Goal: Information Seeking & Learning: Learn about a topic

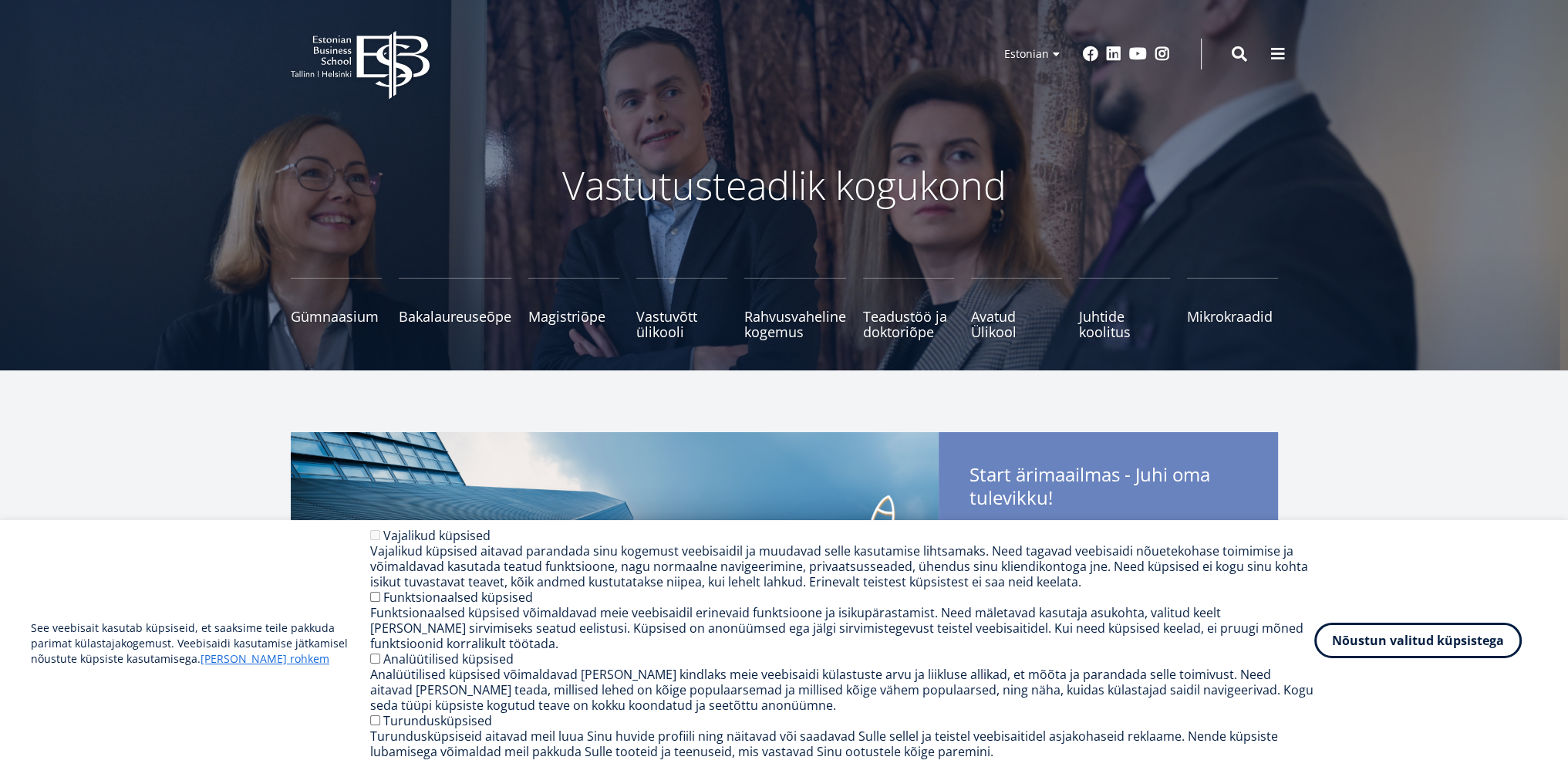
click at [1396, 657] on button "Nõustun valitud küpsistega" at bounding box center [1419, 640] width 208 height 35
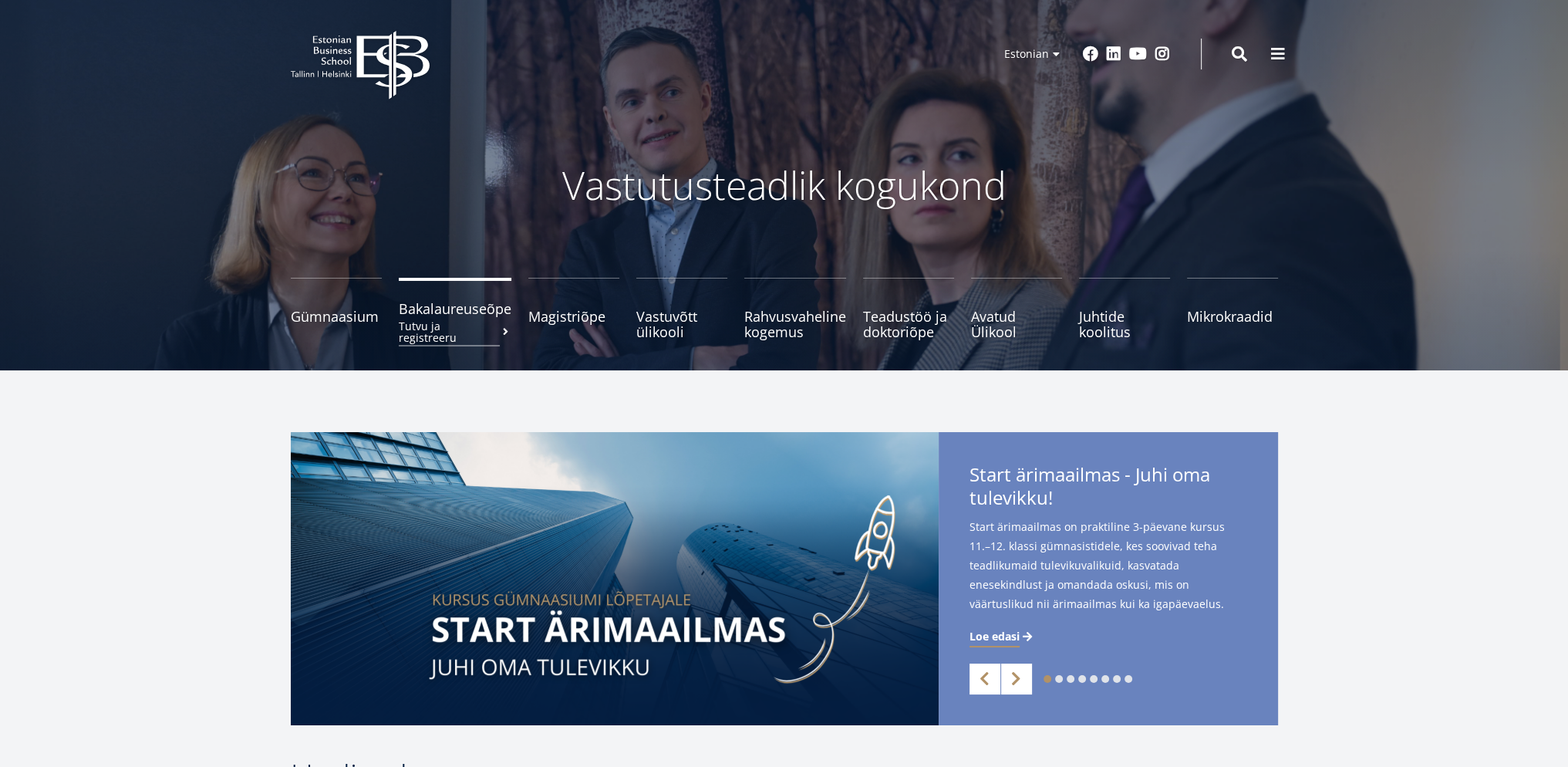
click at [435, 305] on span "Bakalaureuseõpe Tutvu ja registreeru" at bounding box center [455, 309] width 112 height 16
click at [558, 316] on span "Magistriõpe Tutvu ja registreeru" at bounding box center [574, 309] width 91 height 16
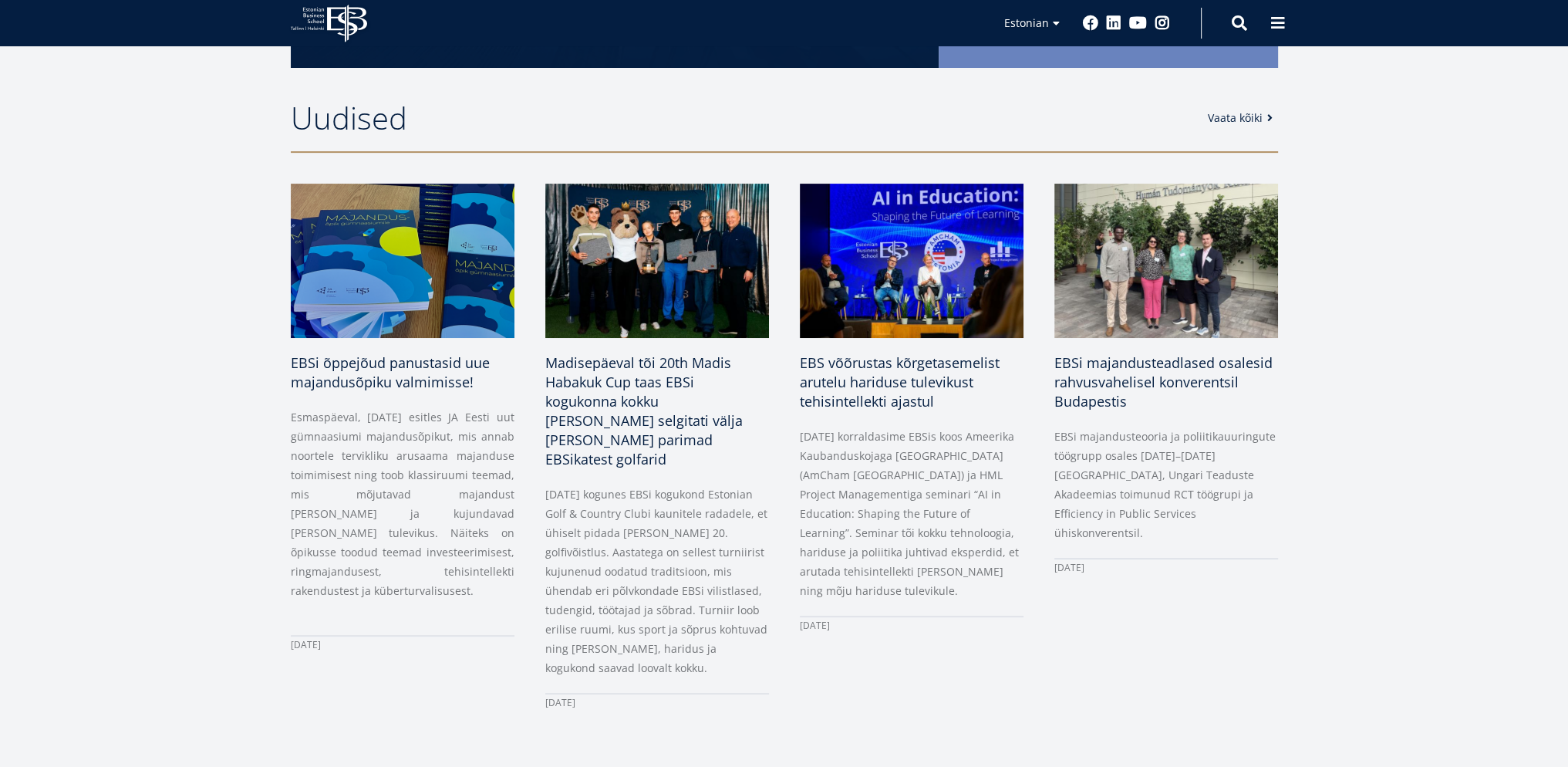
scroll to position [720, 0]
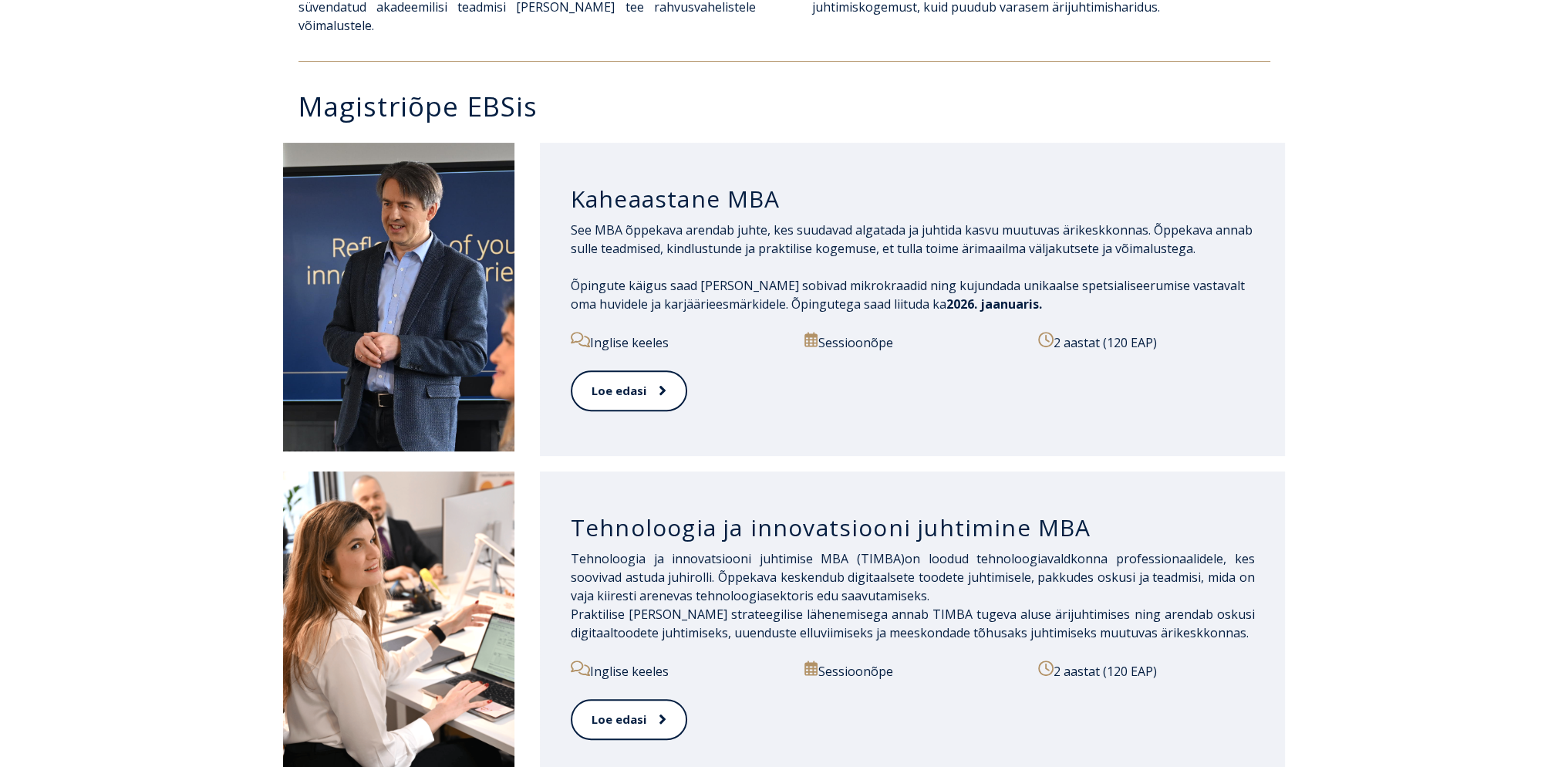
scroll to position [514, 0]
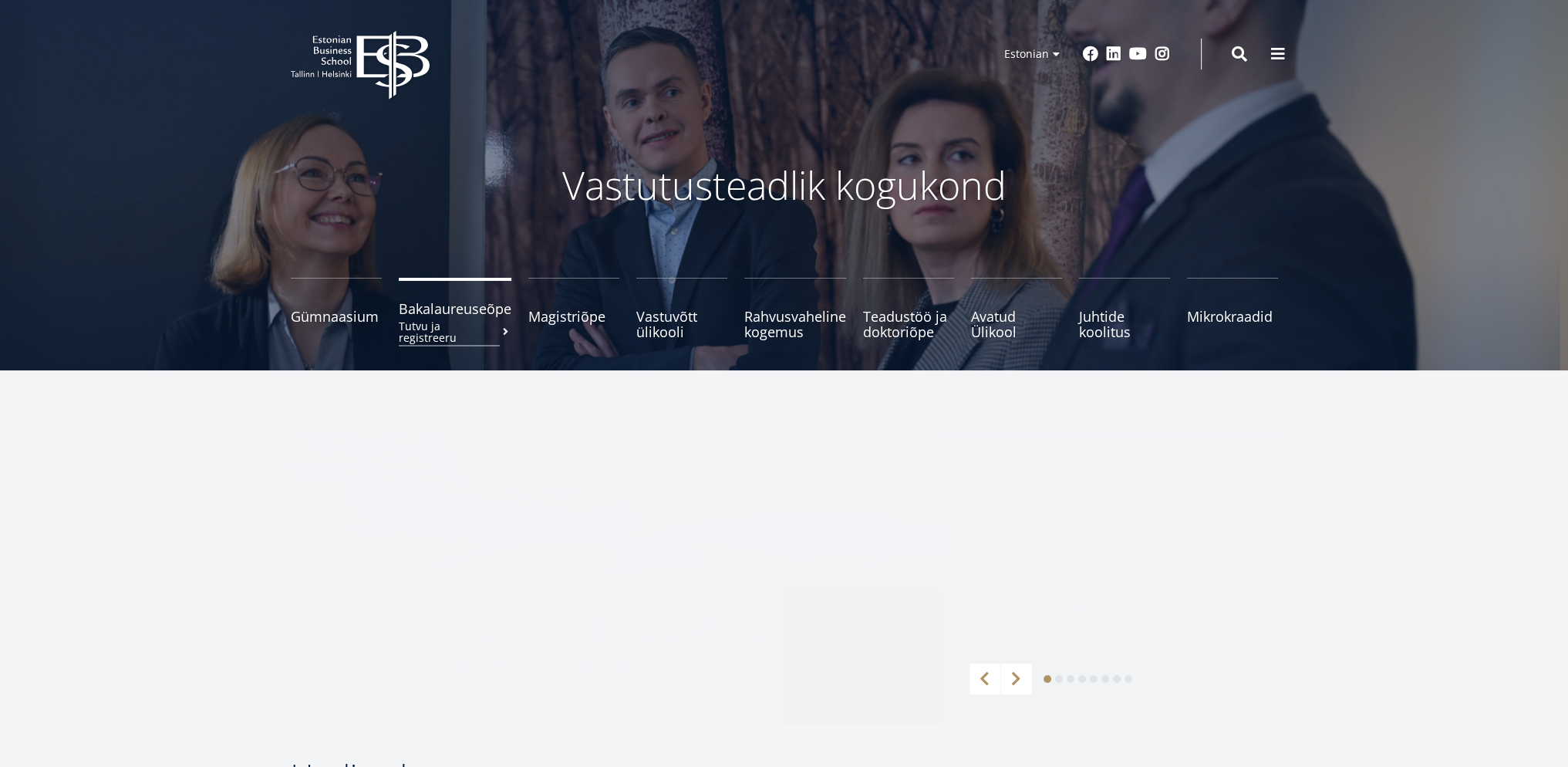
click at [469, 305] on span "Bakalaureuseõpe Tutvu ja registreeru" at bounding box center [455, 309] width 112 height 16
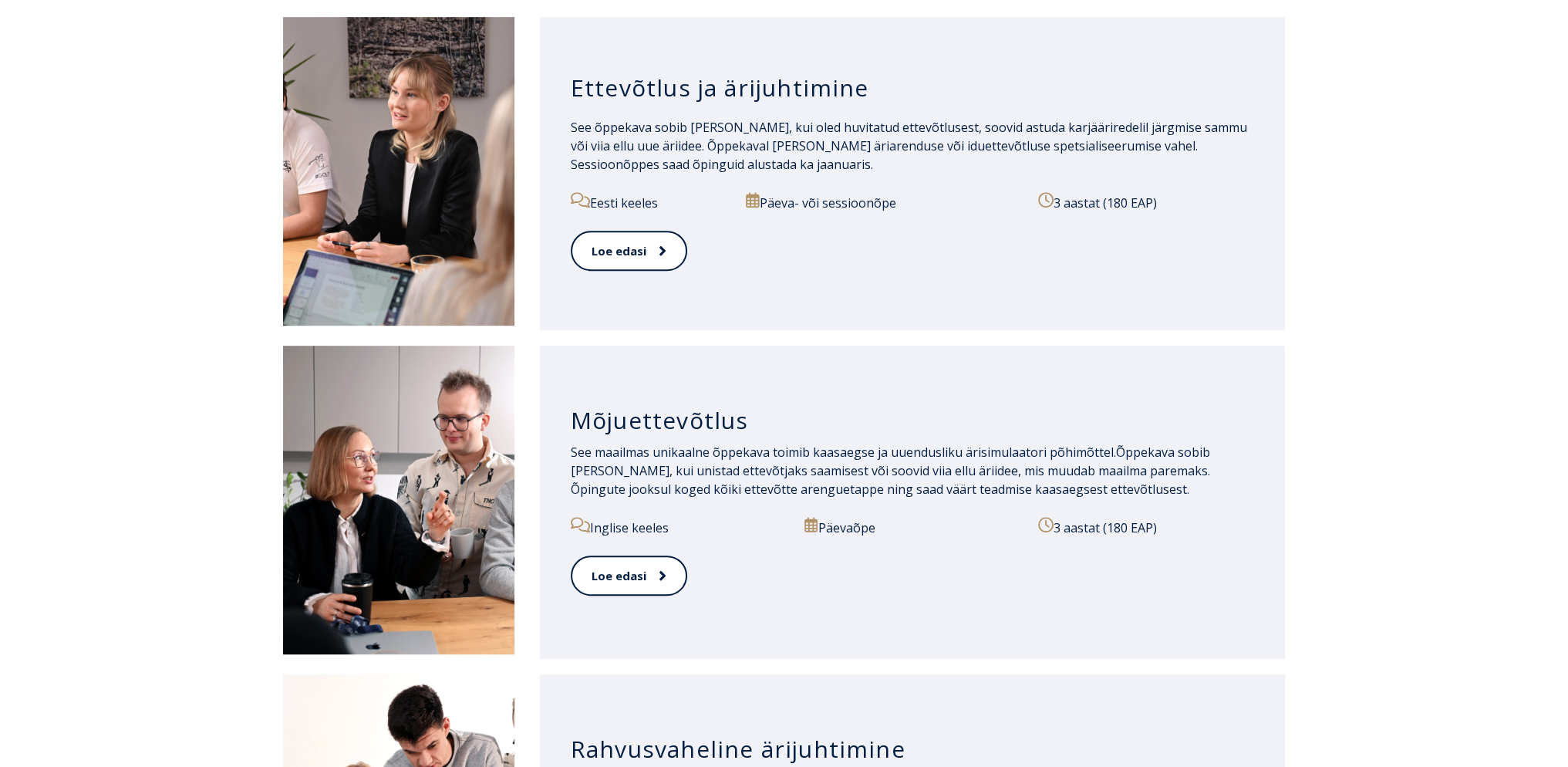
scroll to position [926, 0]
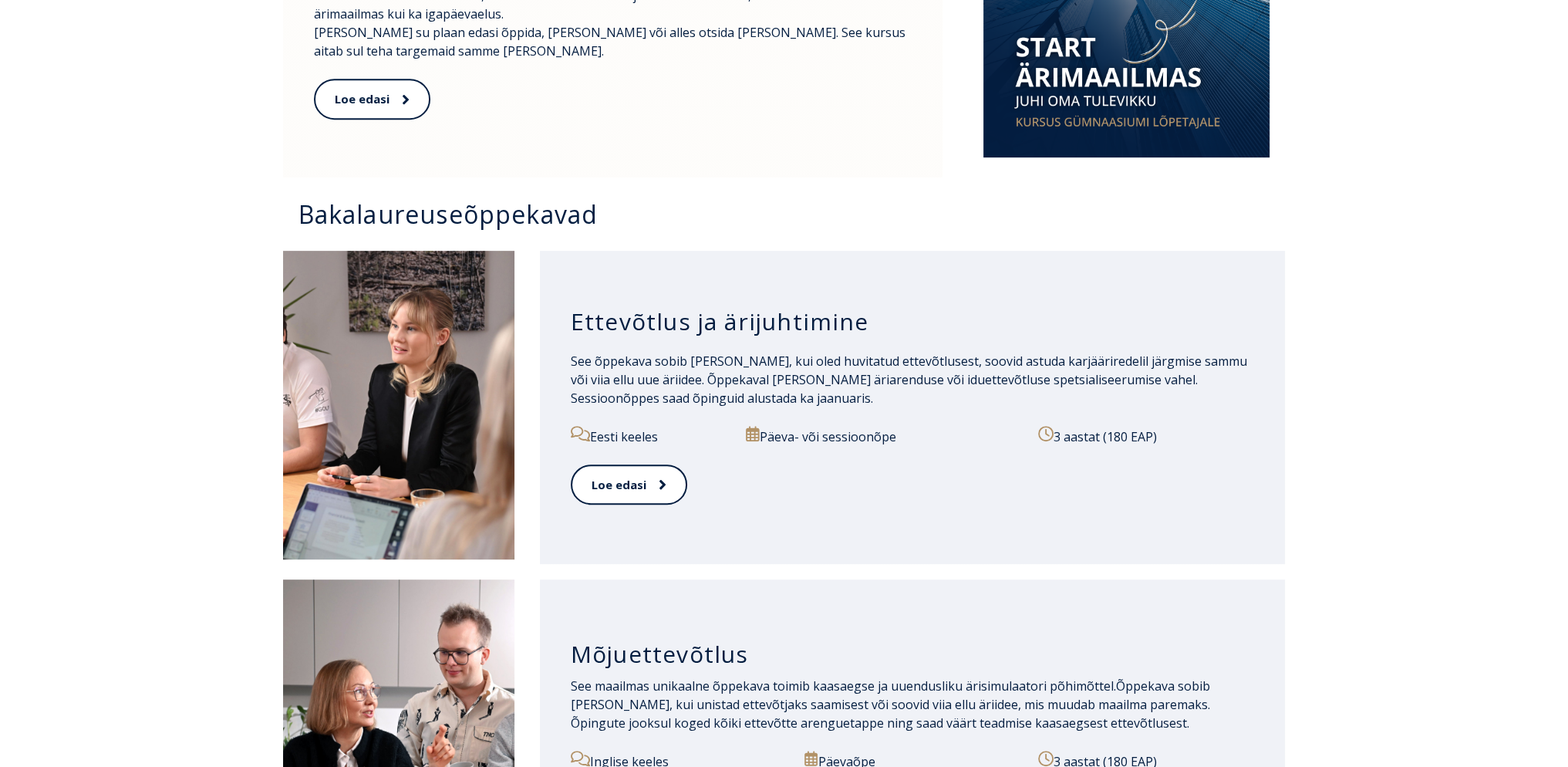
click at [644, 330] on h3 "Ettevõtlus ja ärijuhtimine" at bounding box center [913, 321] width 684 height 29
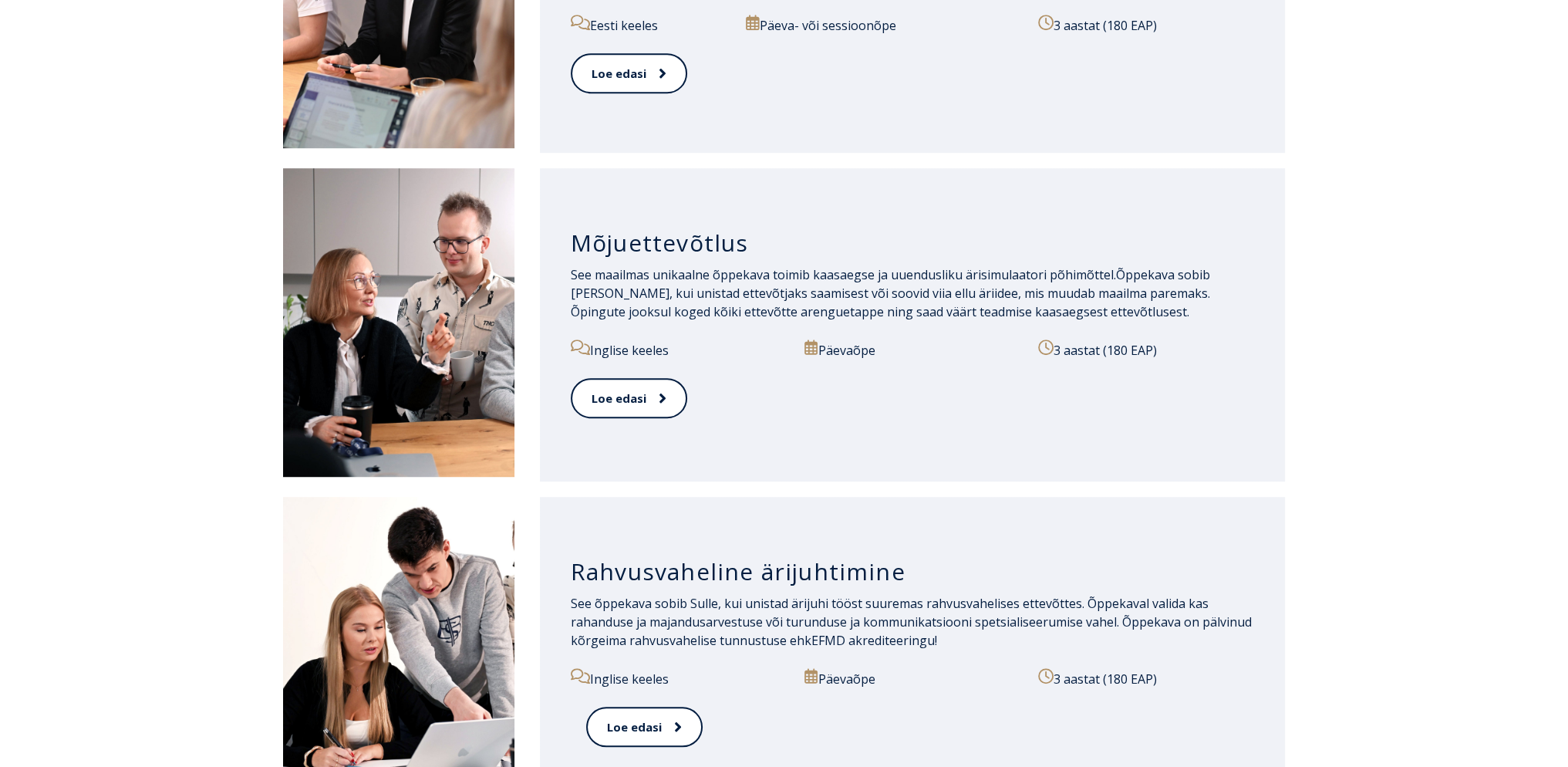
scroll to position [1131, 0]
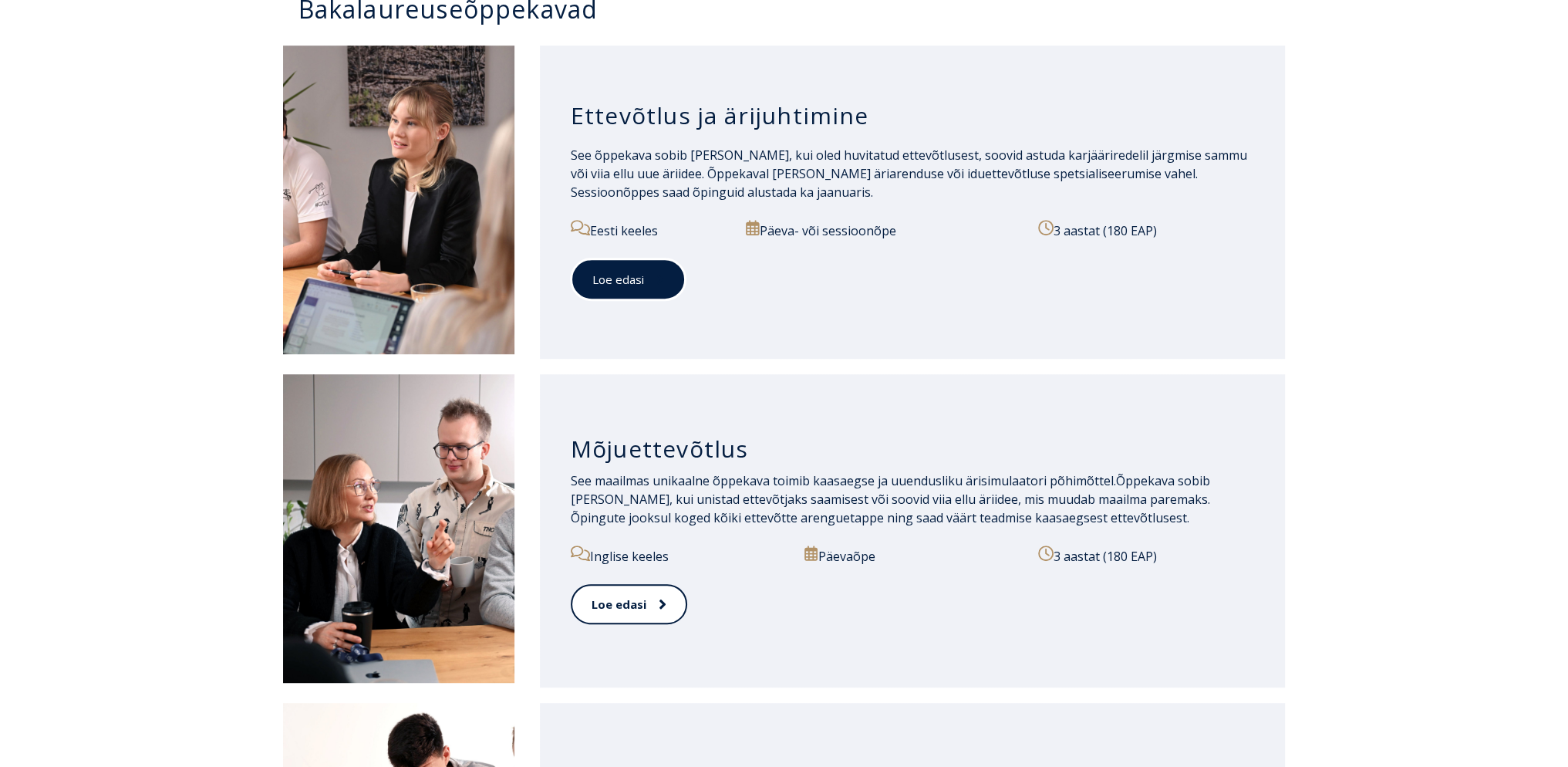
click at [574, 274] on link "Loe edasi" at bounding box center [628, 280] width 115 height 42
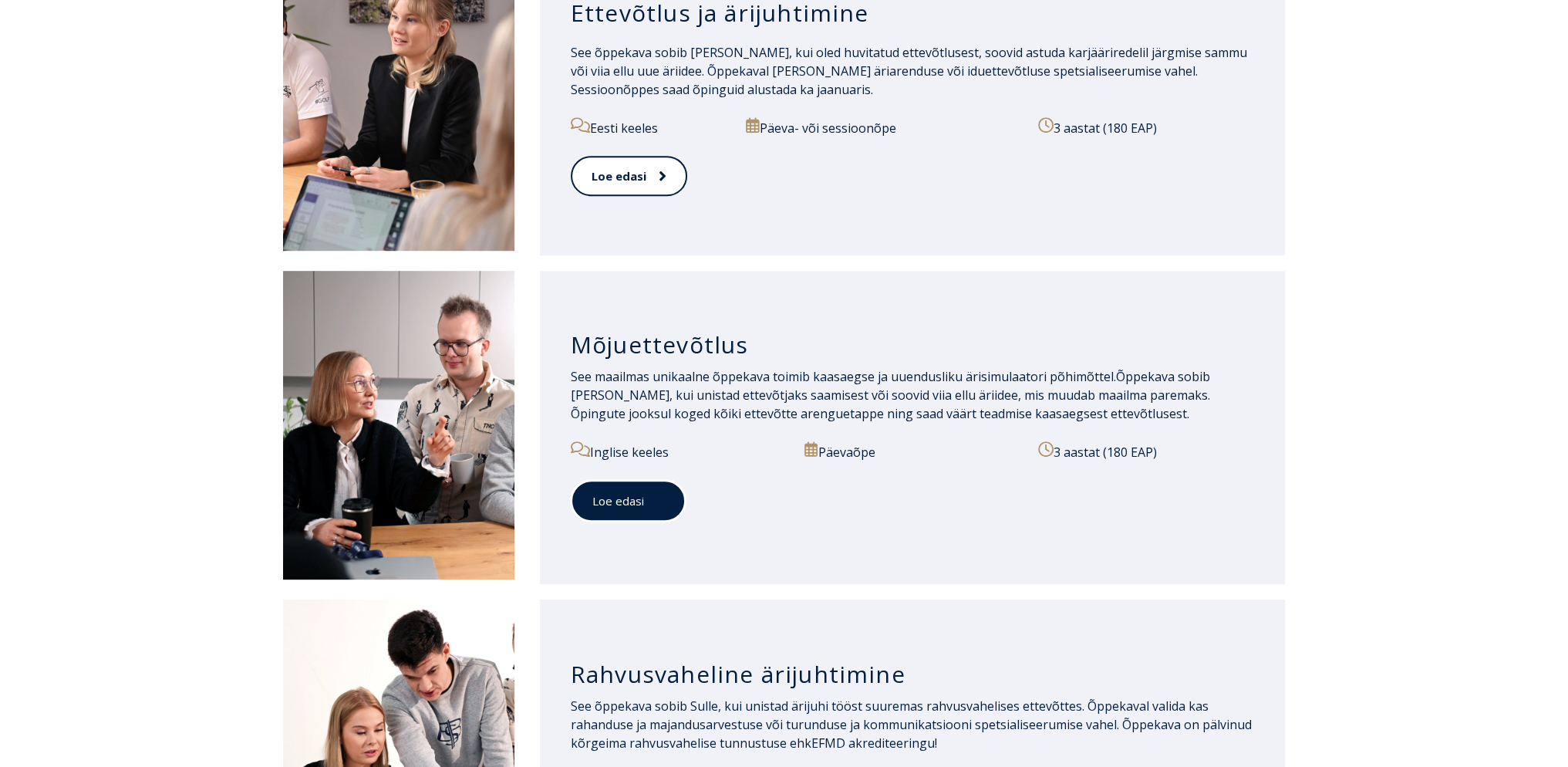
click at [620, 500] on link "Loe edasi" at bounding box center [628, 501] width 115 height 42
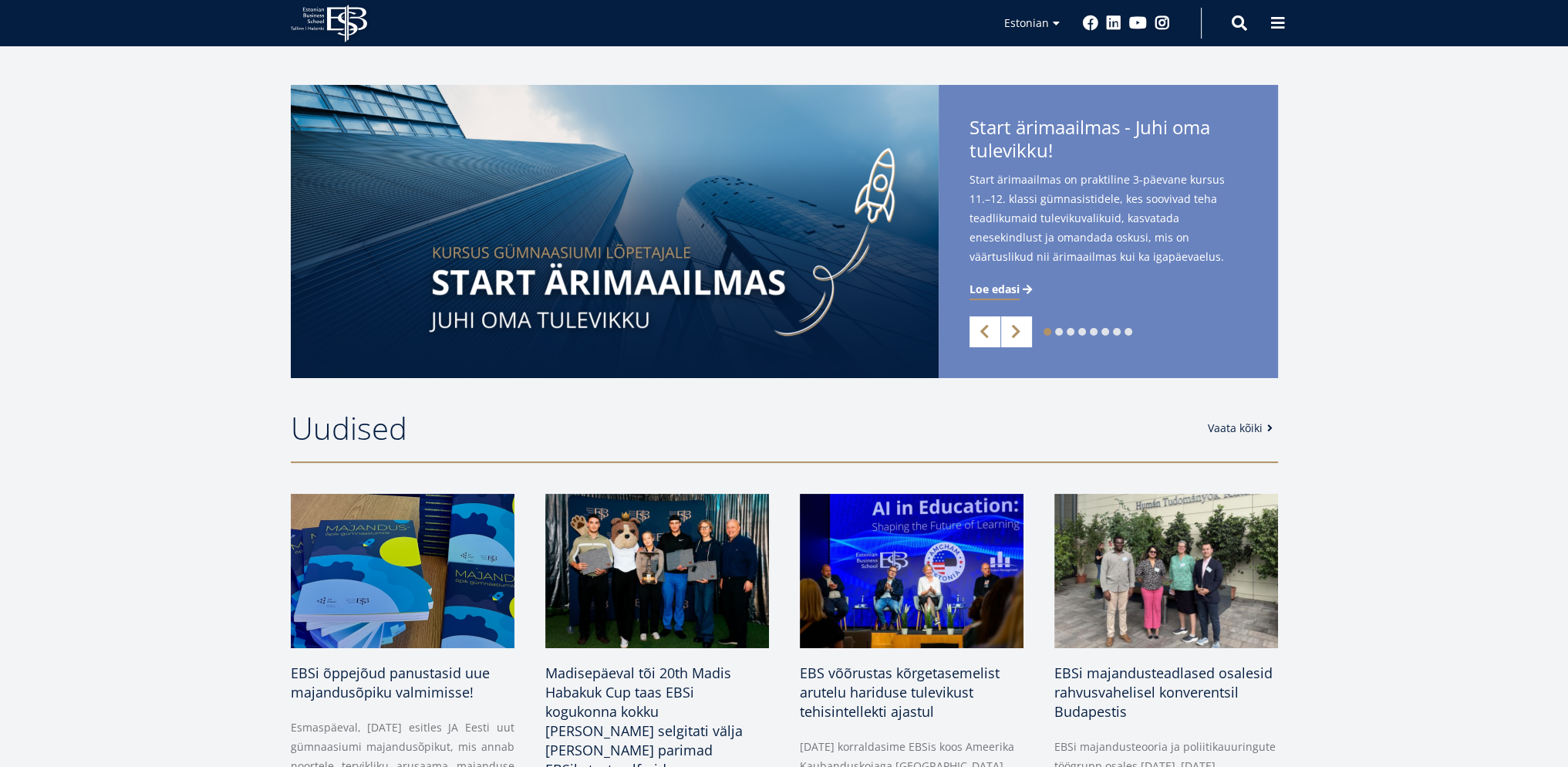
scroll to position [514, 0]
